Goal: Information Seeking & Learning: Learn about a topic

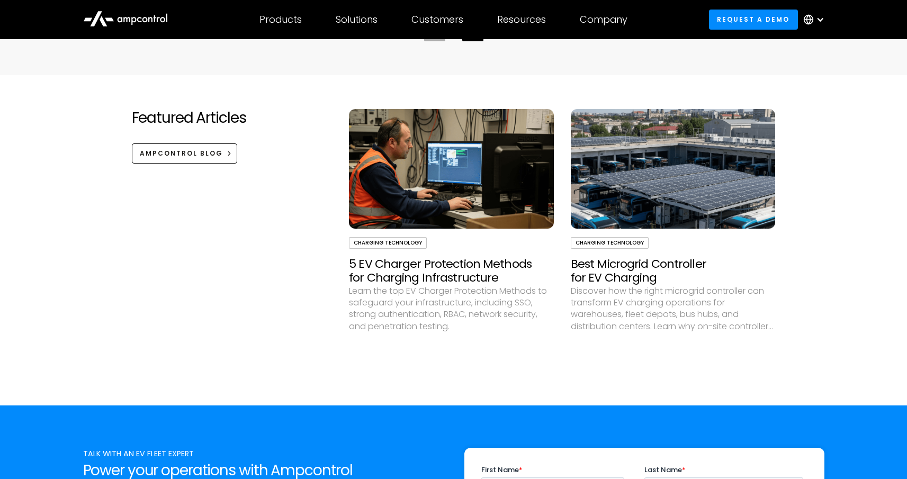
scroll to position [3112, 0]
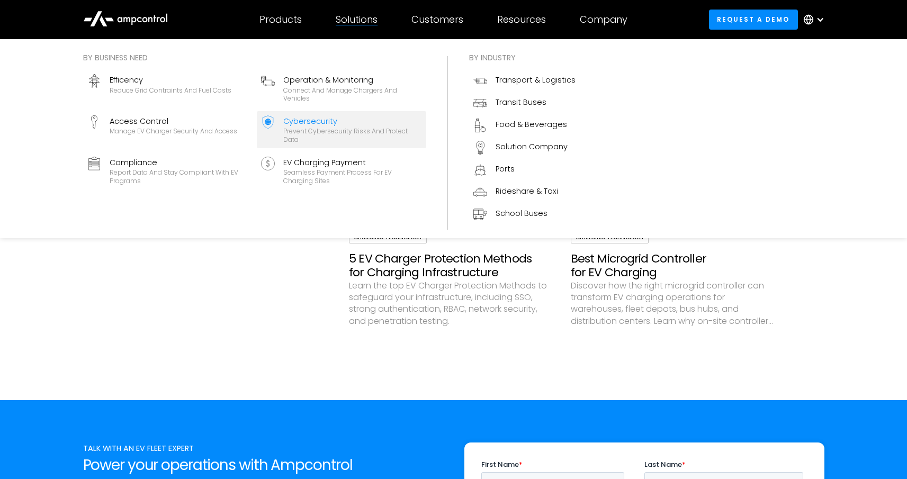
click at [375, 115] on div "Cybersecurity" at bounding box center [352, 121] width 139 height 12
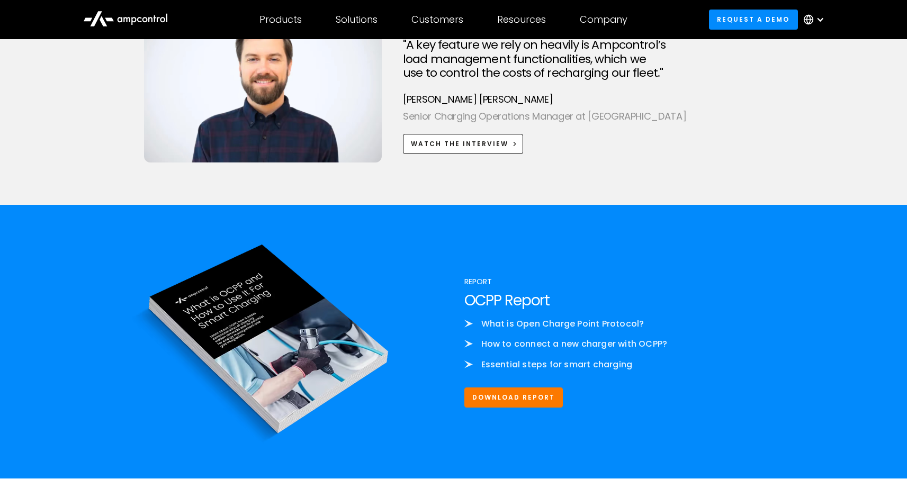
scroll to position [2393, 0]
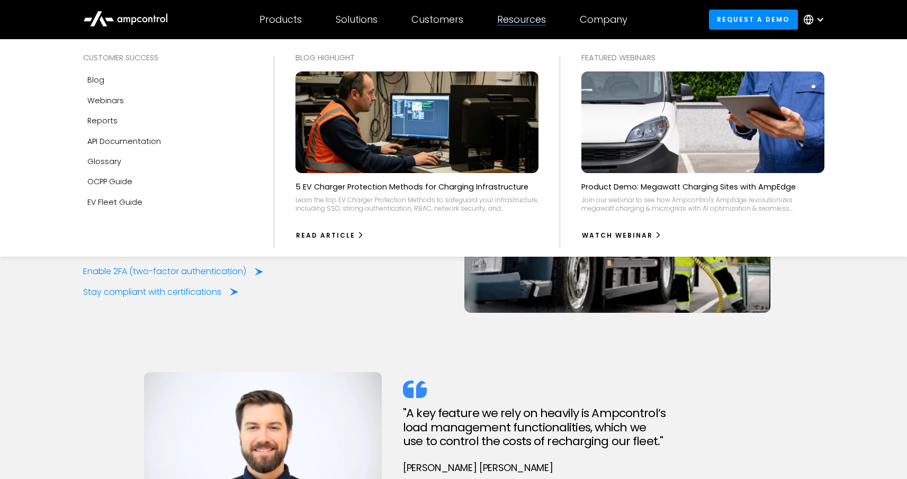
click at [509, 23] on div "Resources" at bounding box center [521, 20] width 49 height 12
click at [127, 136] on div "API Documentation" at bounding box center [124, 142] width 74 height 12
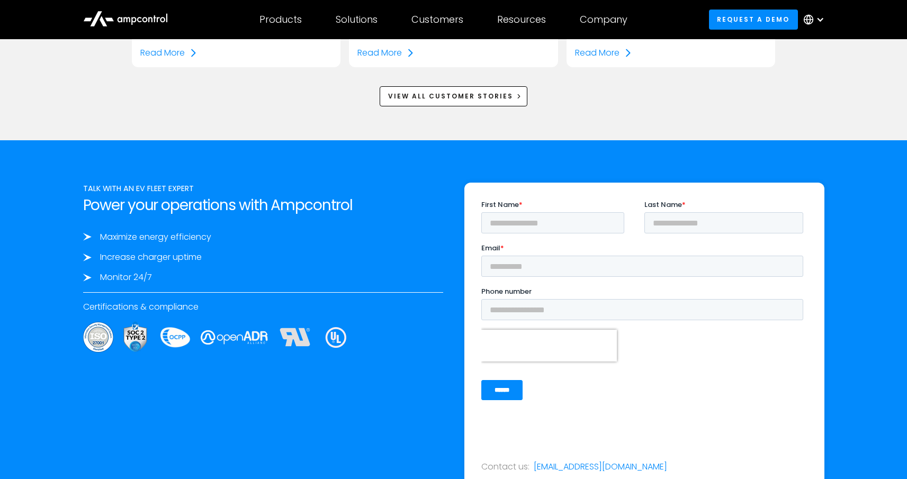
scroll to position [1704, 0]
